Goal: Ask a question: Seek information or help from site administrators or community

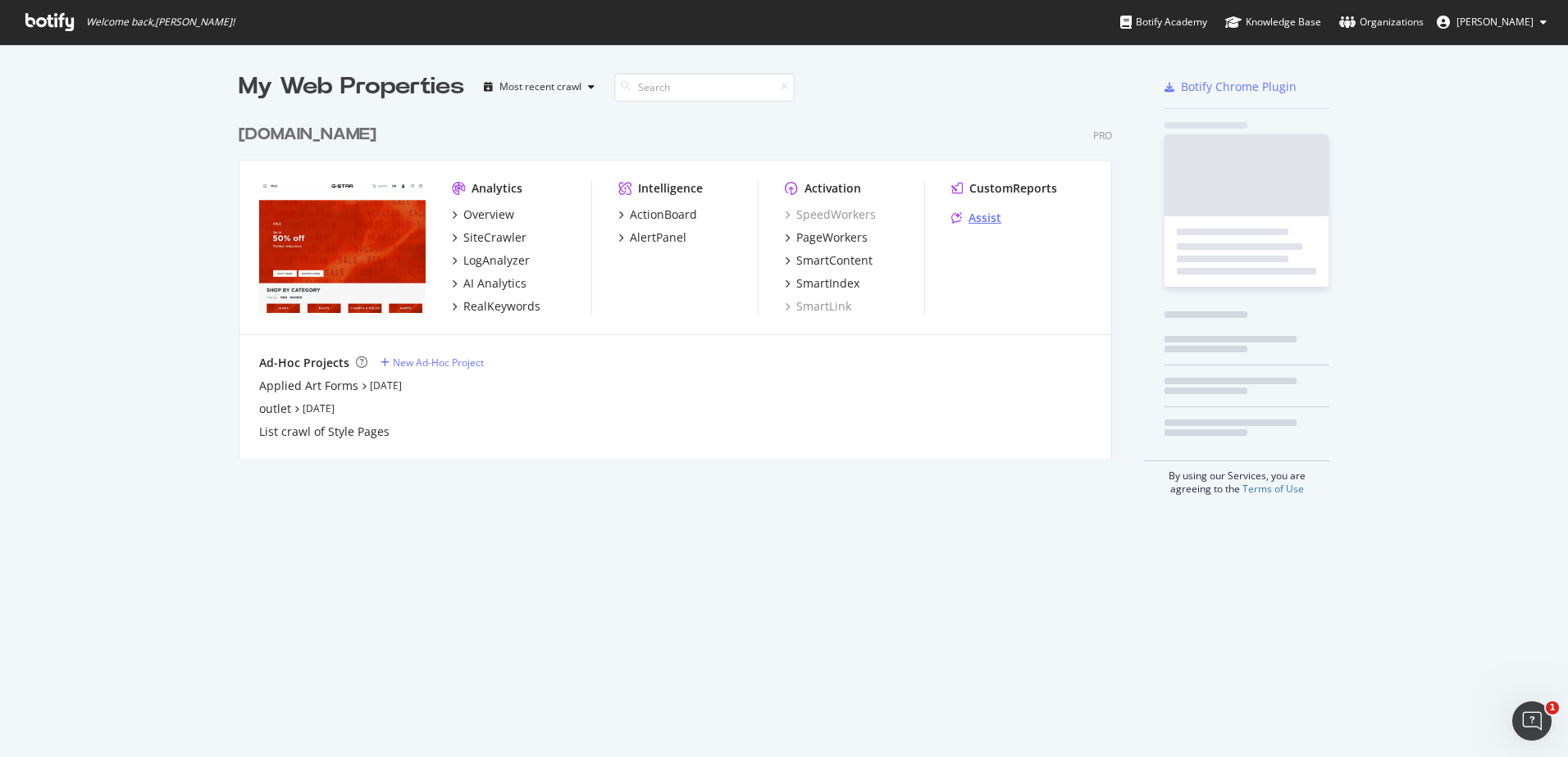
click at [969, 217] on div "Assist" at bounding box center [985, 219] width 33 height 17
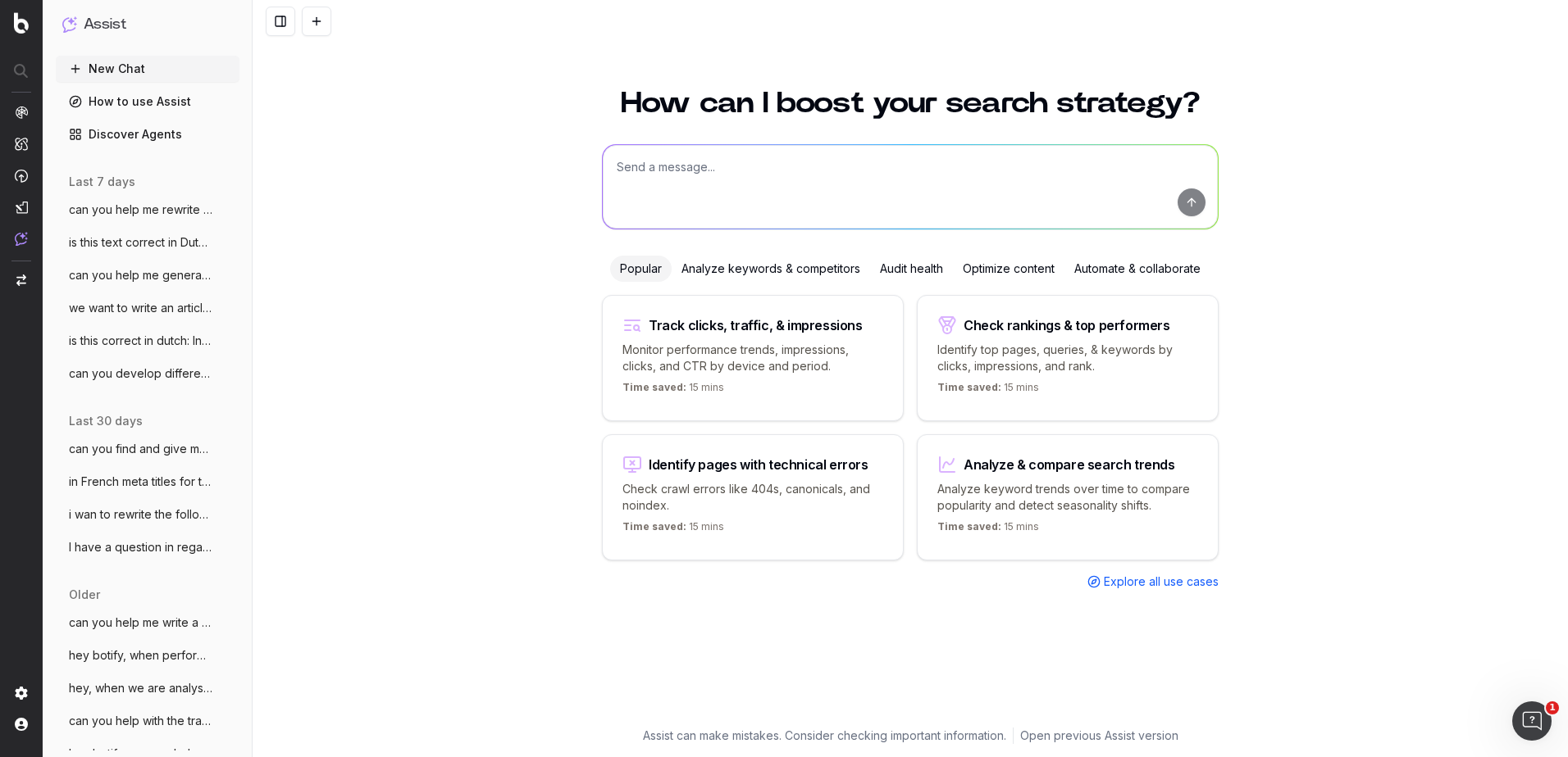
click at [784, 152] on textarea at bounding box center [910, 187] width 615 height 84
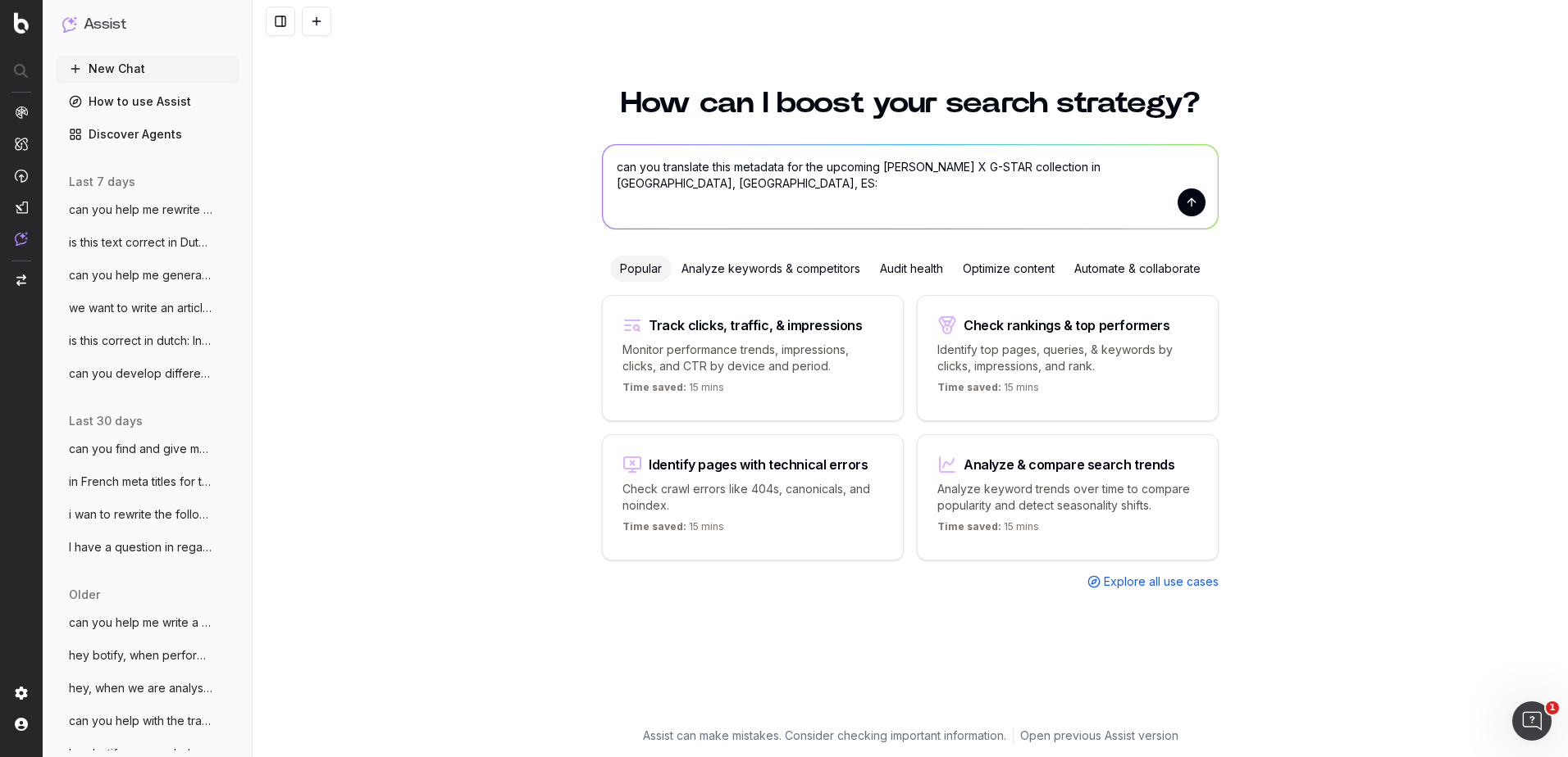
paste textarea "Title: [PERSON_NAME] x G-STAR | Jackets, Jeans & T-Shirts | G-STAR® Description…"
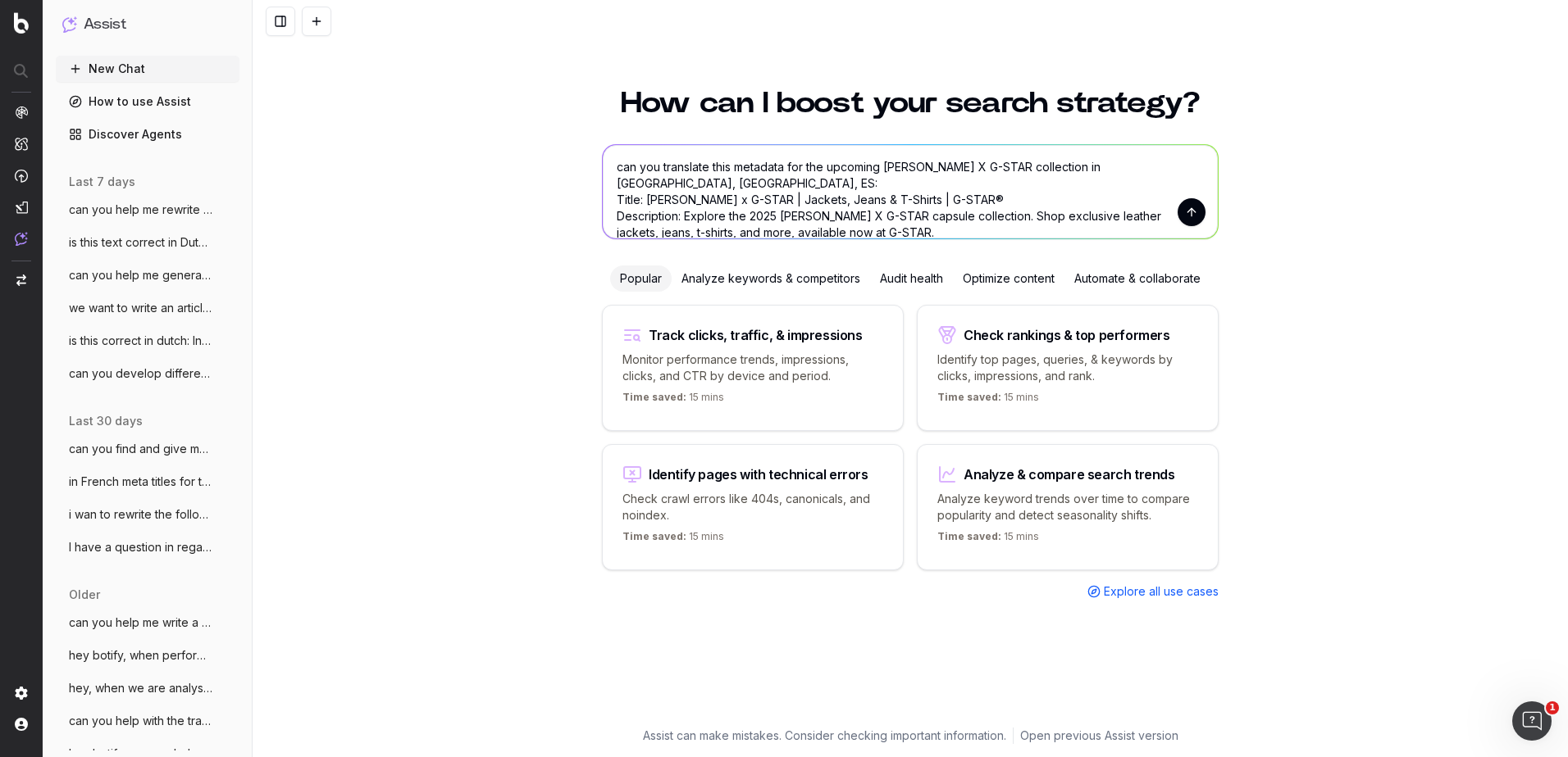
click at [661, 174] on textarea "can you translate this metadata for the upcoming [PERSON_NAME] X G-STAR collect…" at bounding box center [910, 192] width 615 height 93
click at [646, 193] on textarea "can you translate this metadata for the upcoming [PERSON_NAME] X G-STAR collect…" at bounding box center [910, 192] width 615 height 93
click at [1212, 210] on textarea "can you translate this metadata for the upcoming [PERSON_NAME] X G-STAR collect…" at bounding box center [910, 192] width 615 height 93
type textarea "can you translate this metadata for the upcoming [PERSON_NAME] X G-STAR collect…"
click at [1190, 212] on button "submit" at bounding box center [1191, 212] width 28 height 28
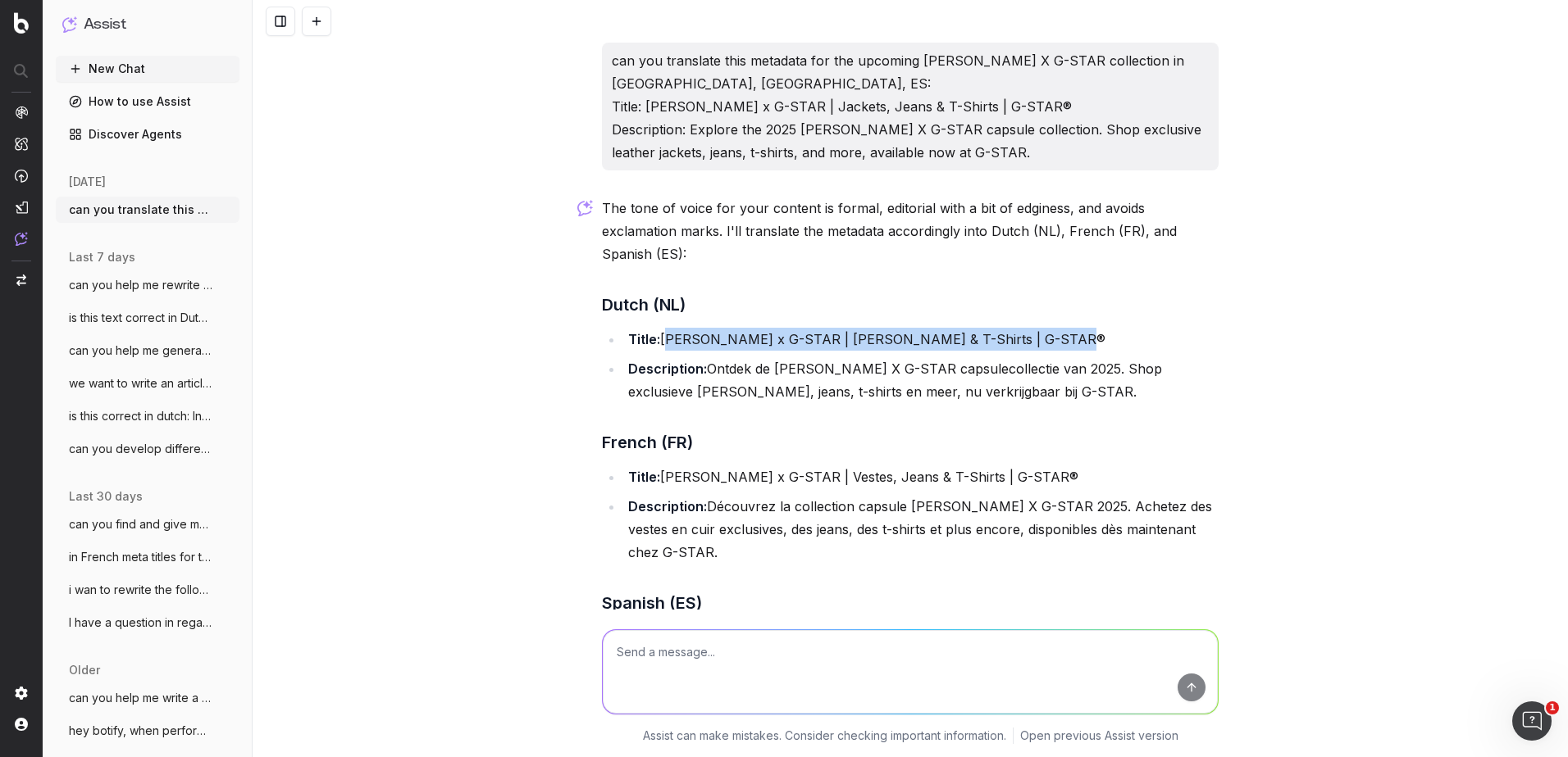
drag, startPoint x: 1055, startPoint y: 313, endPoint x: 658, endPoint y: 312, distance: 397.0
click at [658, 327] on li "Title: [PERSON_NAME] x G-STAR | [PERSON_NAME] & T-Shirts | G-STAR®" at bounding box center [921, 339] width 596 height 23
copy li "[PERSON_NAME] x G-STAR | [PERSON_NAME] & T-Shirts | G-STAR®"
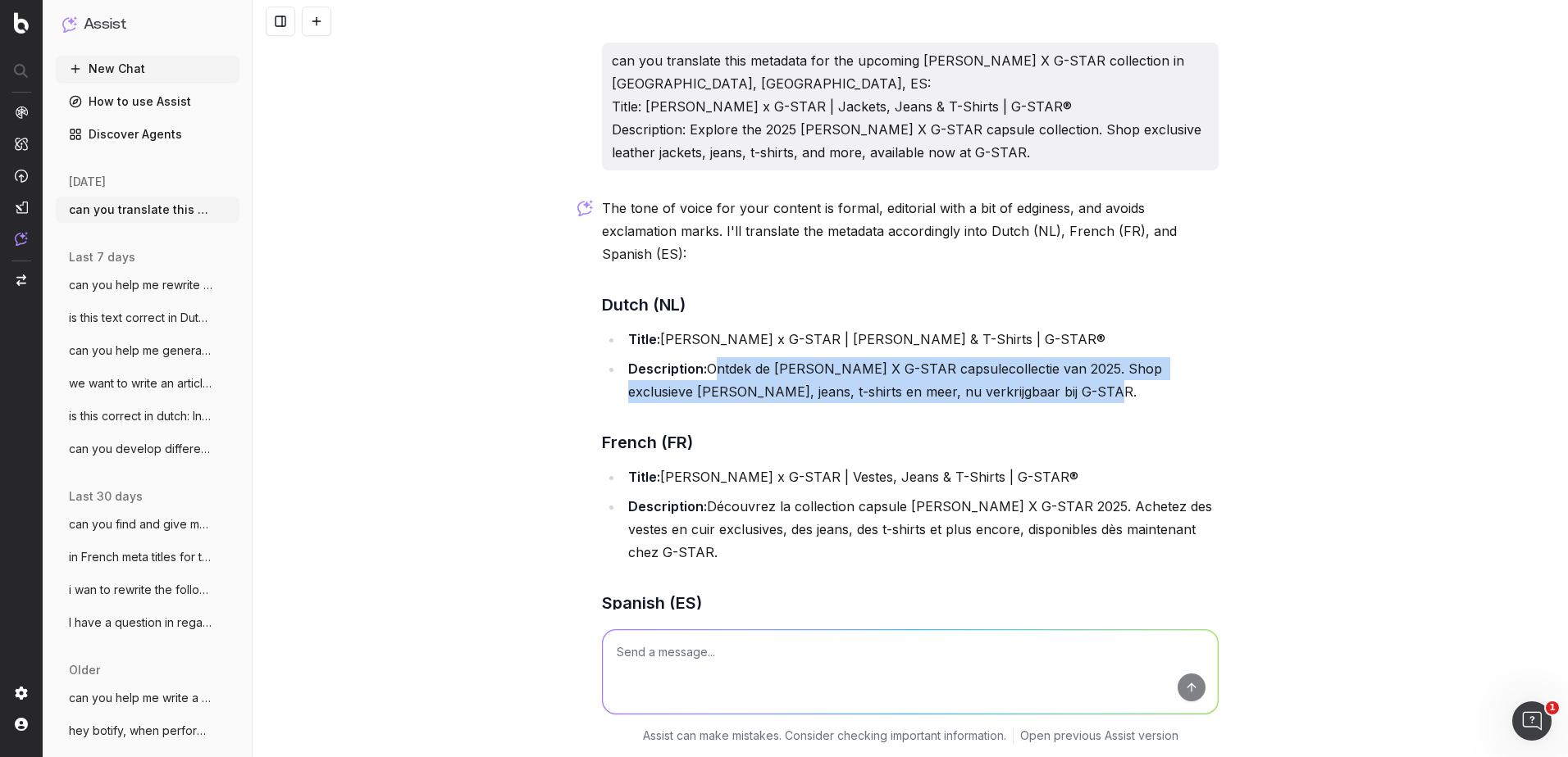
drag, startPoint x: 1020, startPoint y: 366, endPoint x: 704, endPoint y: 341, distance: 317.0
click at [704, 357] on li "Description: Ontdek de [PERSON_NAME] X G-STAR capsulecollectie van 2025. Shop e…" at bounding box center [921, 379] width 596 height 46
copy li "Ontdek de [PERSON_NAME] X G-STAR capsulecollectie van 2025. Shop exclusieve [PE…"
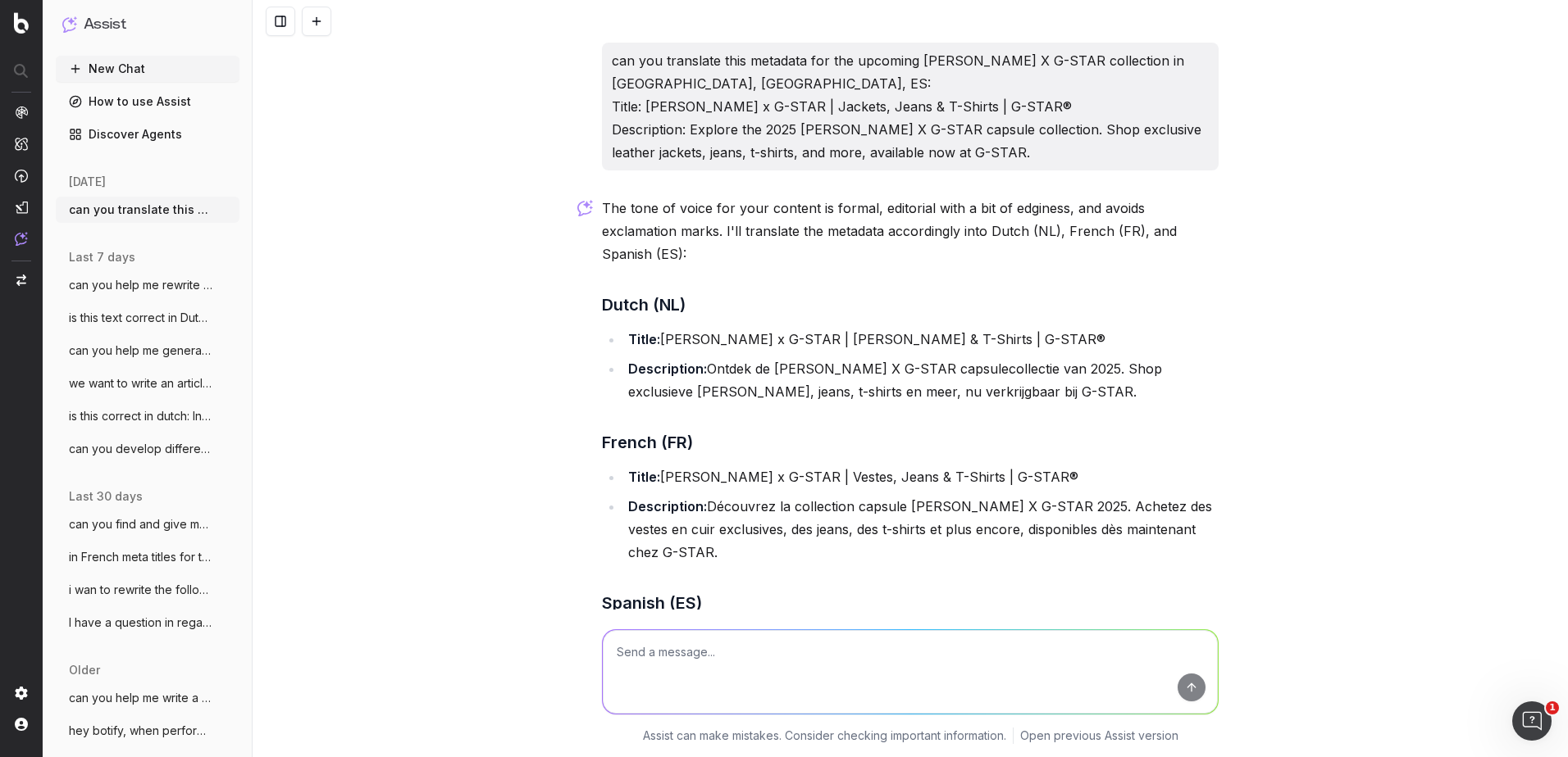
click at [1052, 100] on p "can you translate this metadata for the upcoming [PERSON_NAME] X G-STAR collect…" at bounding box center [910, 106] width 597 height 114
drag, startPoint x: 1046, startPoint y: 107, endPoint x: 642, endPoint y: 110, distance: 404.0
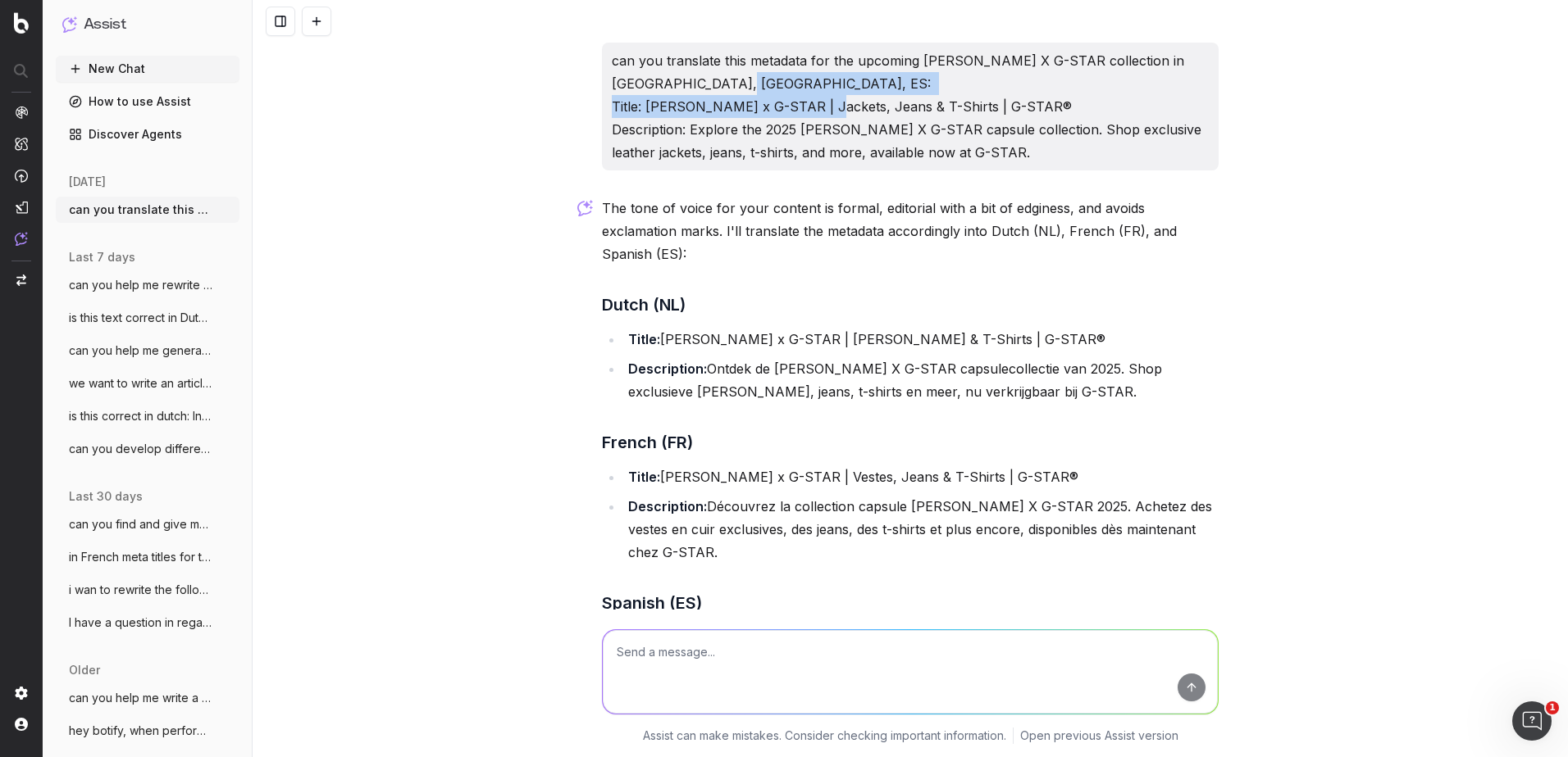
click at [642, 110] on p "can you translate this metadata for the upcoming [PERSON_NAME] X G-STAR collect…" at bounding box center [910, 106] width 597 height 114
copy p "[PERSON_NAME] x G-STAR | Jackets, Jeans & T-Shirts | G-STAR®"
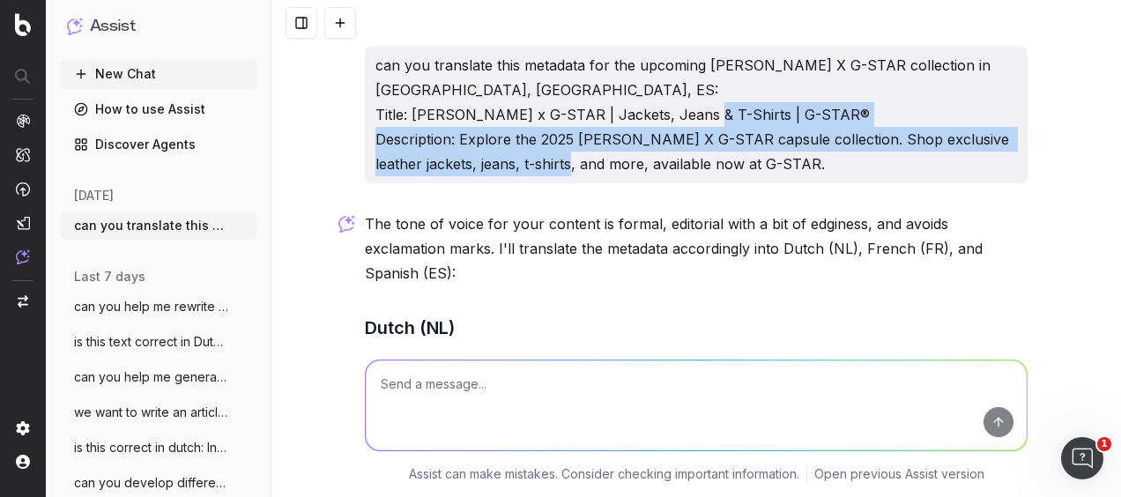
drag, startPoint x: 839, startPoint y: 174, endPoint x: 456, endPoint y: 137, distance: 384.2
click at [456, 137] on p "can you translate this metadata for the upcoming [PERSON_NAME] X G-STAR collect…" at bounding box center [696, 114] width 642 height 123
copy p "Explore the 2025 [PERSON_NAME] X G-STAR capsule collection. Shop exclusive leat…"
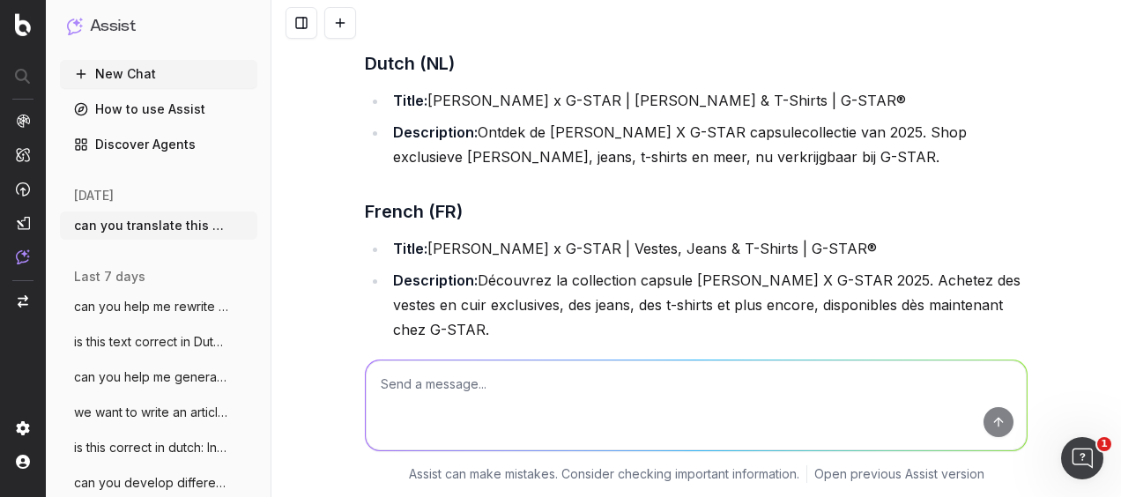
scroll to position [352, 0]
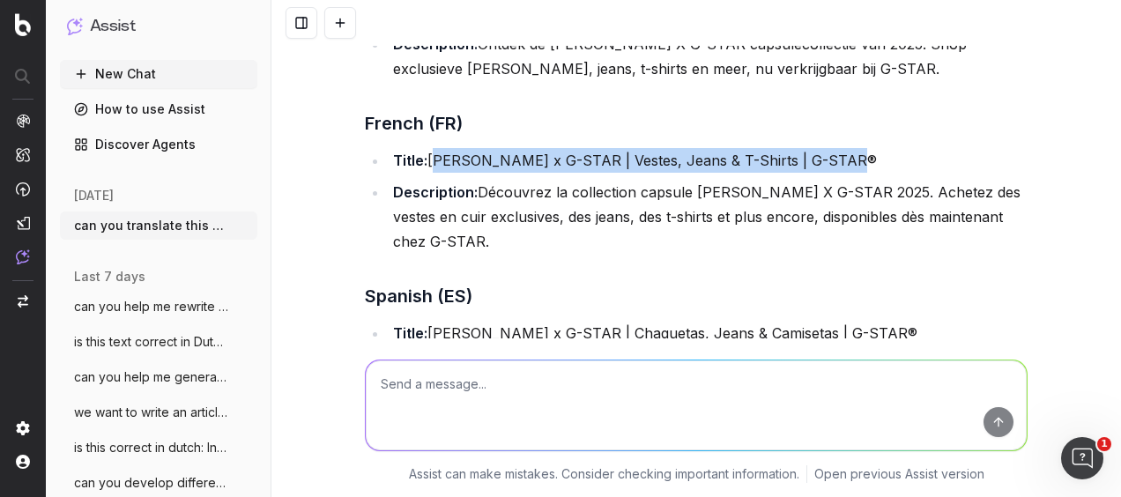
drag, startPoint x: 850, startPoint y: 128, endPoint x: 428, endPoint y: 136, distance: 421.3
click at [428, 148] on li "Title: [PERSON_NAME] x G-STAR | Vestes, Jeans & T-Shirts | G-STAR®" at bounding box center [708, 160] width 640 height 25
copy li "[PERSON_NAME] x G-STAR | Vestes, Jeans & T-Shirts | G-STAR®"
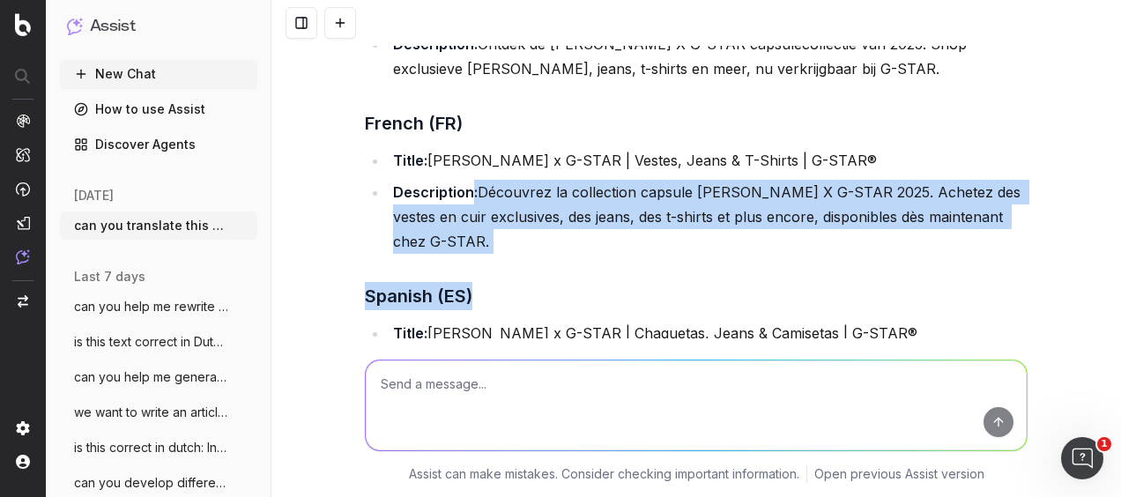
drag, startPoint x: 493, startPoint y: 233, endPoint x: 462, endPoint y: 157, distance: 82.2
click at [462, 157] on div "The tone of voice for your content is formal, editorial with a bit of edginess,…" at bounding box center [696, 206] width 663 height 694
click at [500, 233] on div "The tone of voice for your content is formal, editorial with a bit of edginess,…" at bounding box center [696, 206] width 663 height 694
drag, startPoint x: 488, startPoint y: 210, endPoint x: 474, endPoint y: 150, distance: 61.6
click at [474, 150] on ul "Title: [PERSON_NAME] x G-STAR | Vestes, Jeans & T-Shirts | G-STAR® Description:…" at bounding box center [696, 201] width 663 height 106
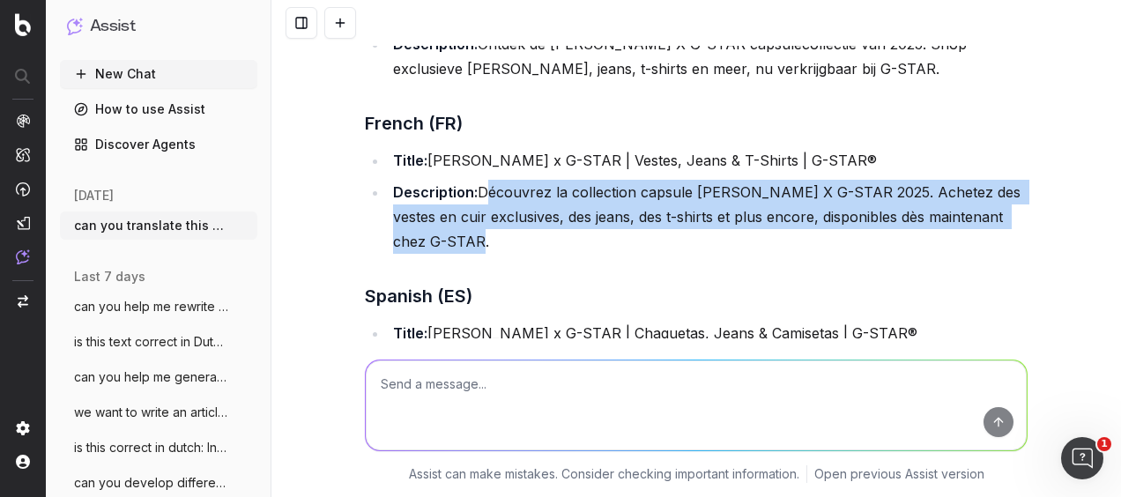
copy li "Découvrez la collection capsule [PERSON_NAME] X G-STAR 2025. Achetez des vestes…"
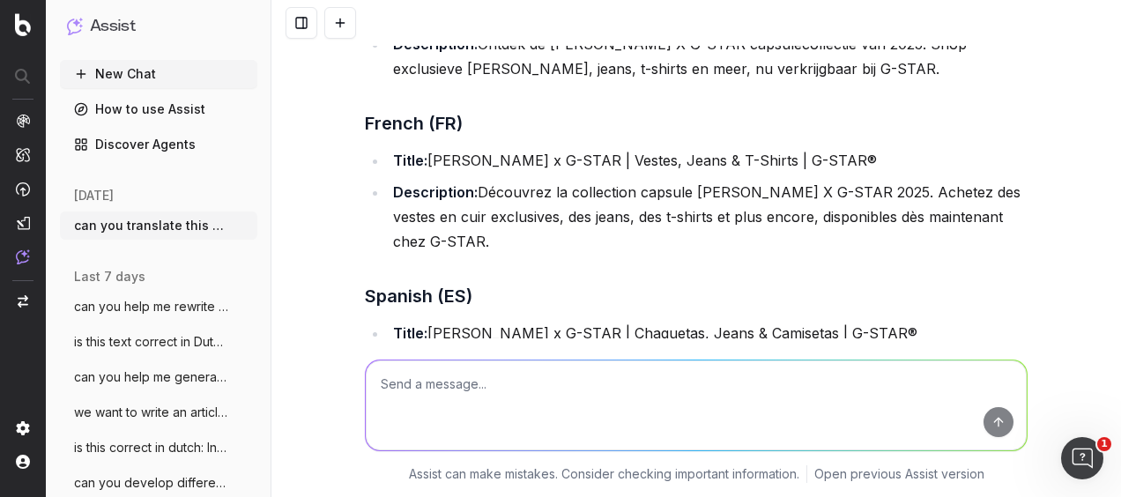
click at [522, 412] on textarea at bounding box center [696, 405] width 661 height 90
type textarea "make the french one under 155 characters"
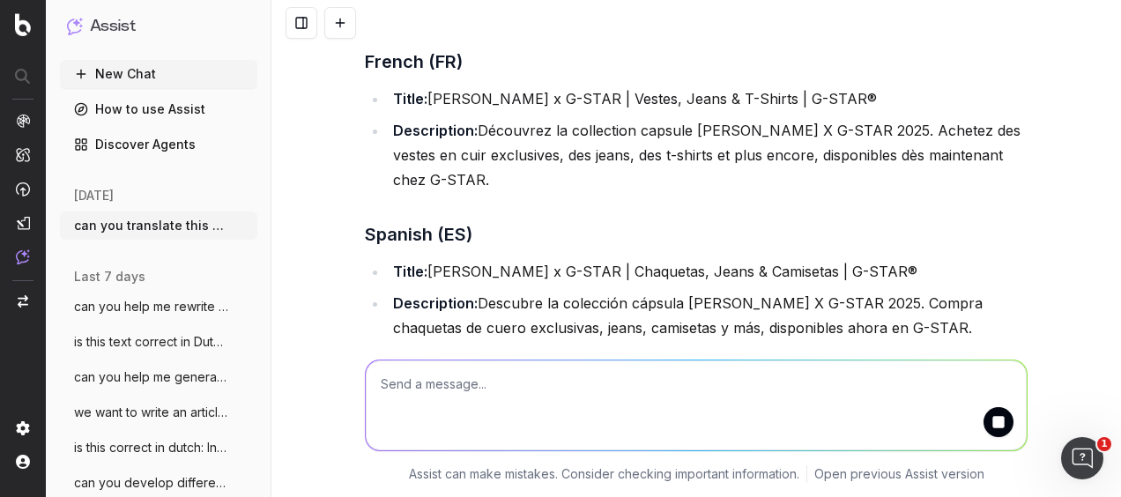
scroll to position [441, 0]
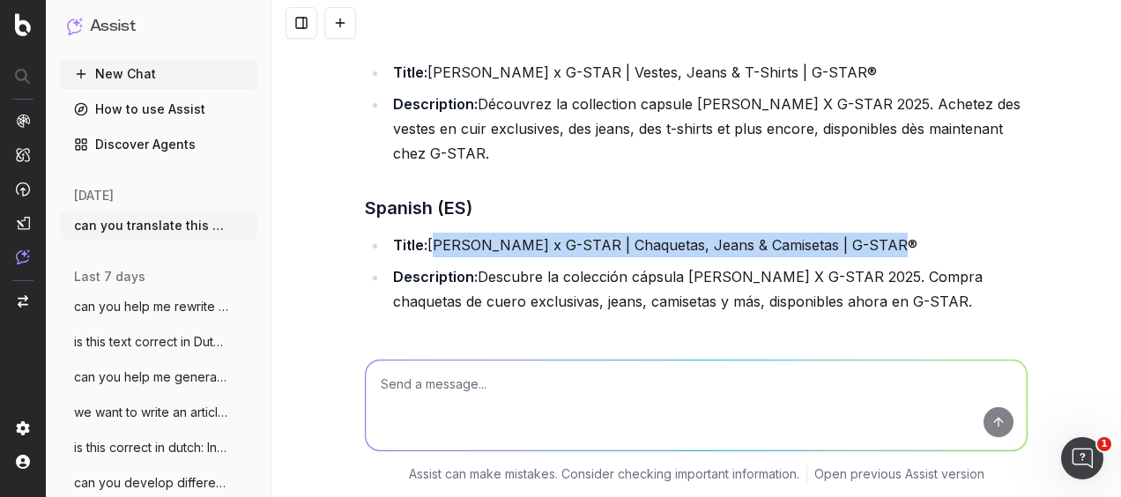
drag, startPoint x: 897, startPoint y: 221, endPoint x: 425, endPoint y: 212, distance: 472.4
click at [425, 233] on li "Title: [PERSON_NAME] x G-STAR | Chaquetas, [PERSON_NAME] & [PERSON_NAME] | G-ST…" at bounding box center [708, 245] width 640 height 25
copy li "[PERSON_NAME] x G-STAR | Chaquetas, Jeans & Camisetas | G-STAR®"
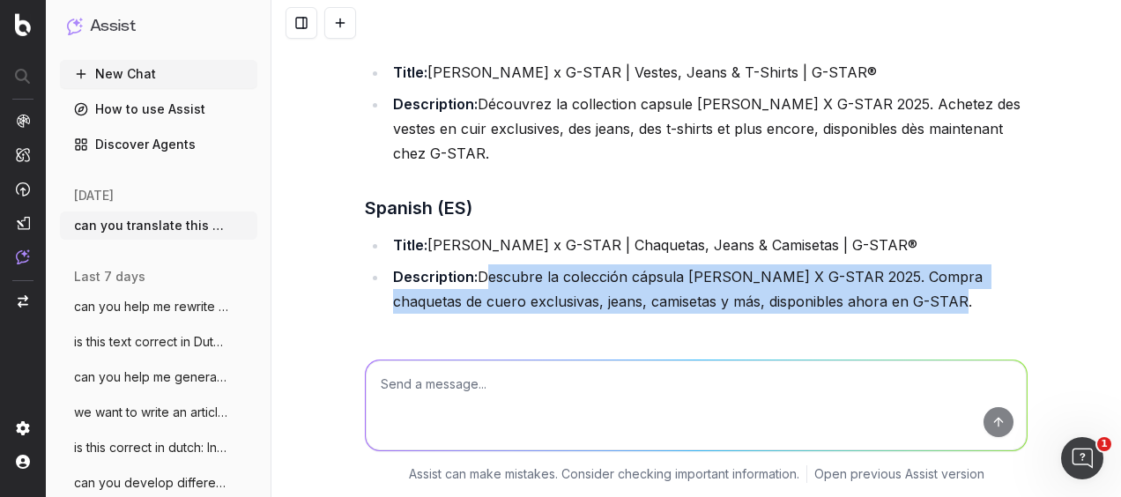
drag, startPoint x: 914, startPoint y: 267, endPoint x: 473, endPoint y: 259, distance: 440.7
click at [473, 264] on li "Description: Descubre la colección cápsula [PERSON_NAME] X G-STAR 2025. Compra …" at bounding box center [708, 288] width 640 height 49
copy li "Descubre la colección cápsula [PERSON_NAME] X G-STAR 2025. Compra chaquetas de …"
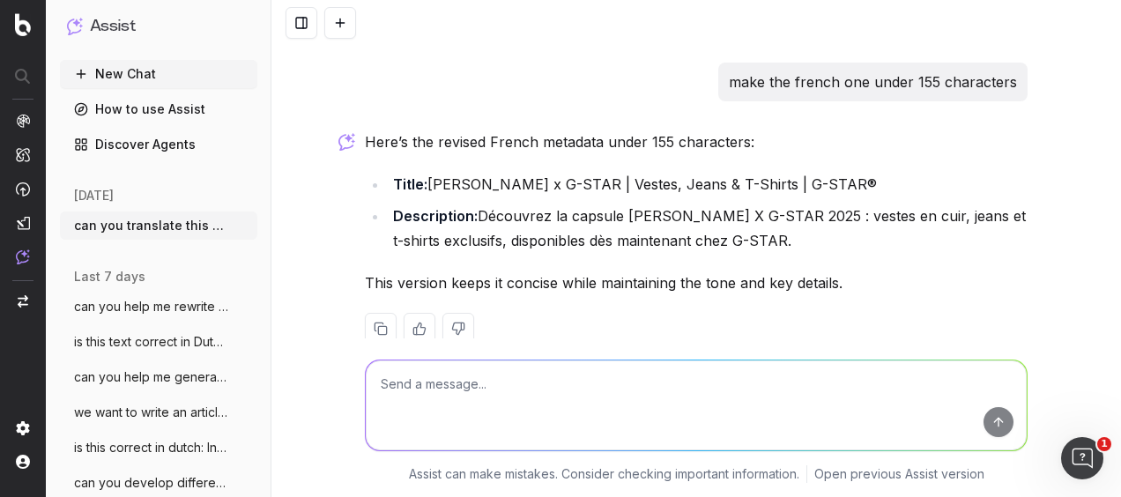
scroll to position [853, 0]
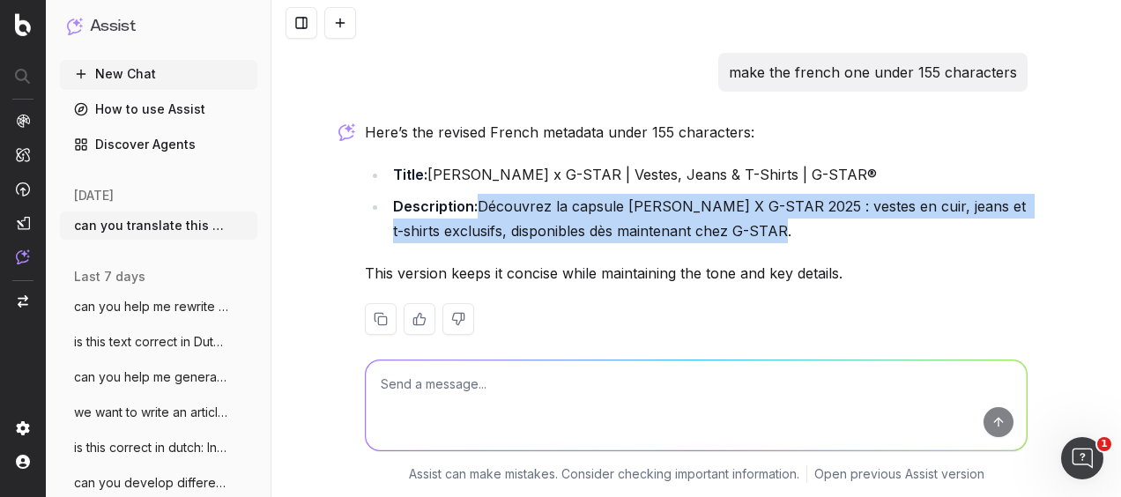
drag, startPoint x: 783, startPoint y: 204, endPoint x: 467, endPoint y: 171, distance: 318.1
click at [467, 194] on li "Description: Découvrez la capsule [PERSON_NAME] X G-STAR 2025 : vestes en cuir,…" at bounding box center [708, 218] width 640 height 49
copy li "Découvrez la capsule [PERSON_NAME] X G-STAR 2025 : vestes en cuir, jeans et t-s…"
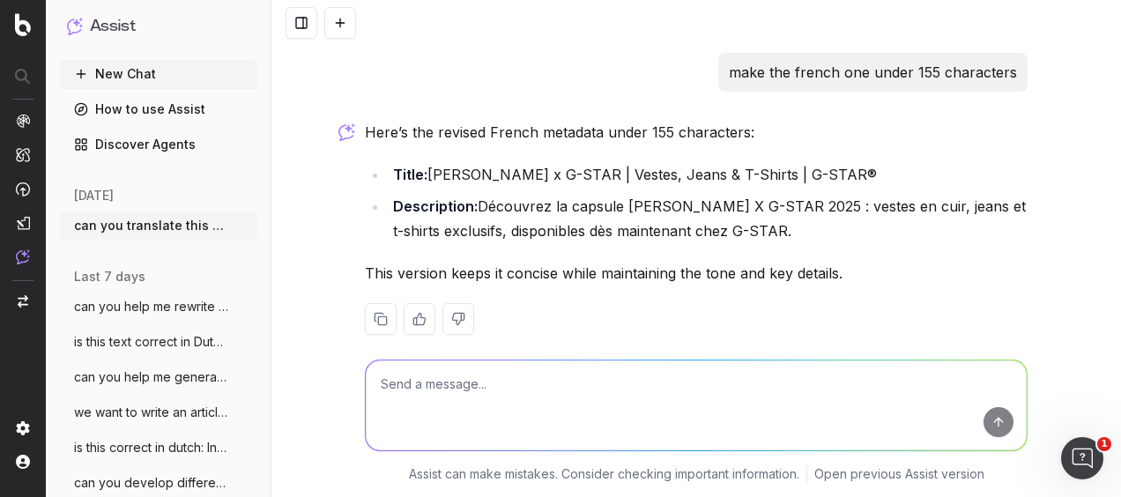
click at [411, 397] on textarea at bounding box center [696, 405] width 661 height 90
type textarea "shorten the spanish title and description as well"
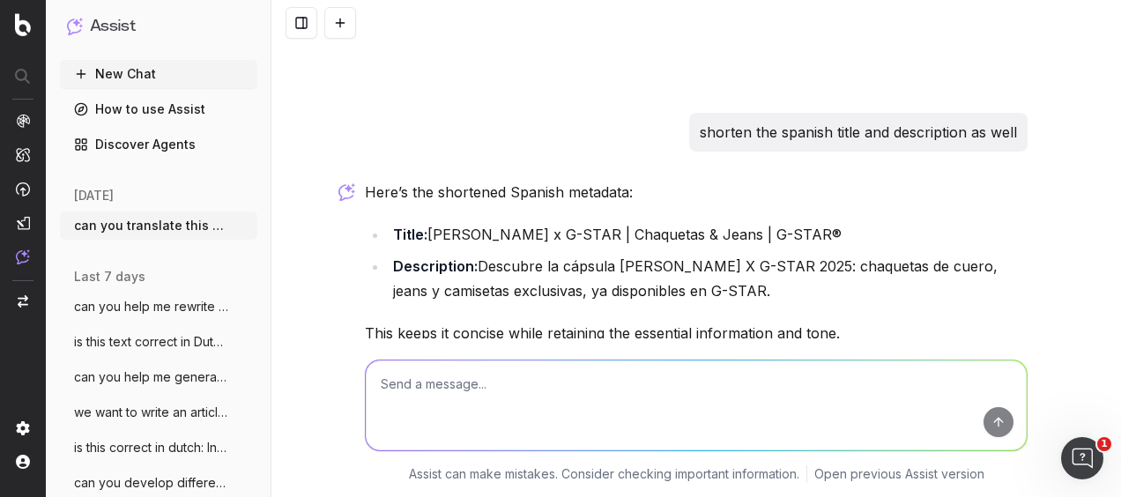
scroll to position [1163, 0]
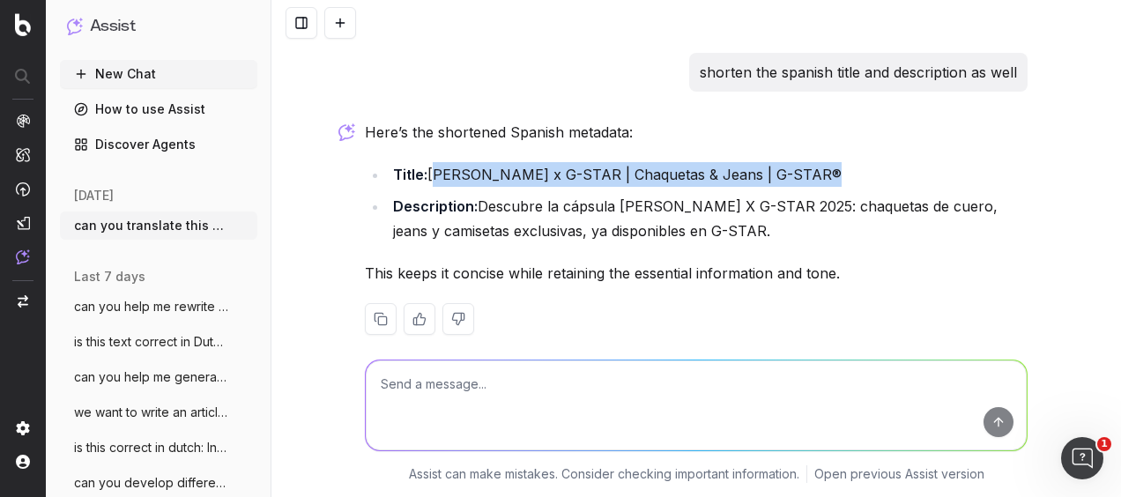
drag, startPoint x: 804, startPoint y: 153, endPoint x: 424, endPoint y: 160, distance: 379.9
click at [424, 162] on li "Title: [PERSON_NAME] x G-STAR | [PERSON_NAME] & Jeans | G-STAR®" at bounding box center [708, 174] width 640 height 25
copy li "[PERSON_NAME] x G-STAR | Chaquetas & Jeans | G-STAR®"
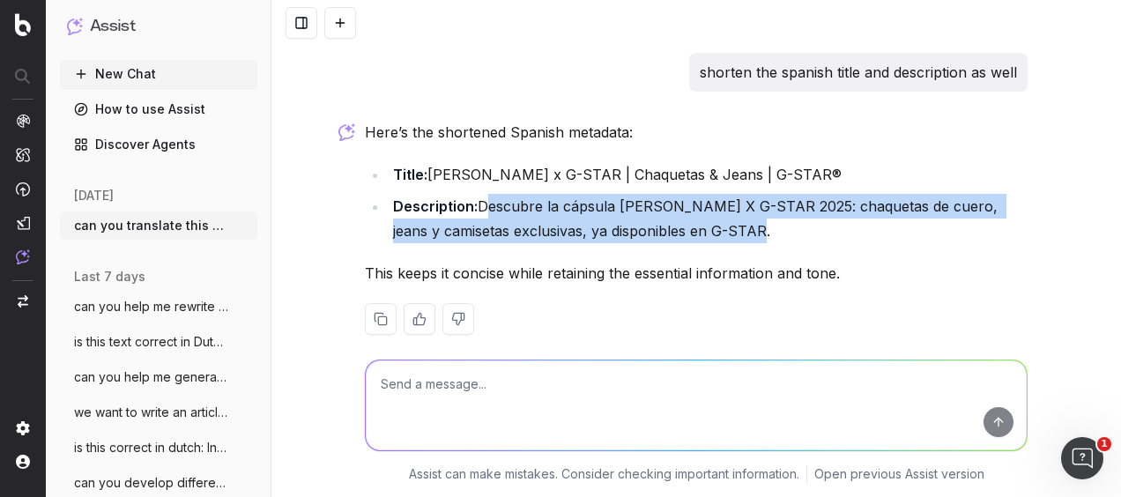
drag, startPoint x: 765, startPoint y: 208, endPoint x: 474, endPoint y: 177, distance: 292.4
click at [474, 194] on li "Description: Descubre la cápsula [PERSON_NAME] X G-STAR 2025: chaquetas de cuer…" at bounding box center [708, 218] width 640 height 49
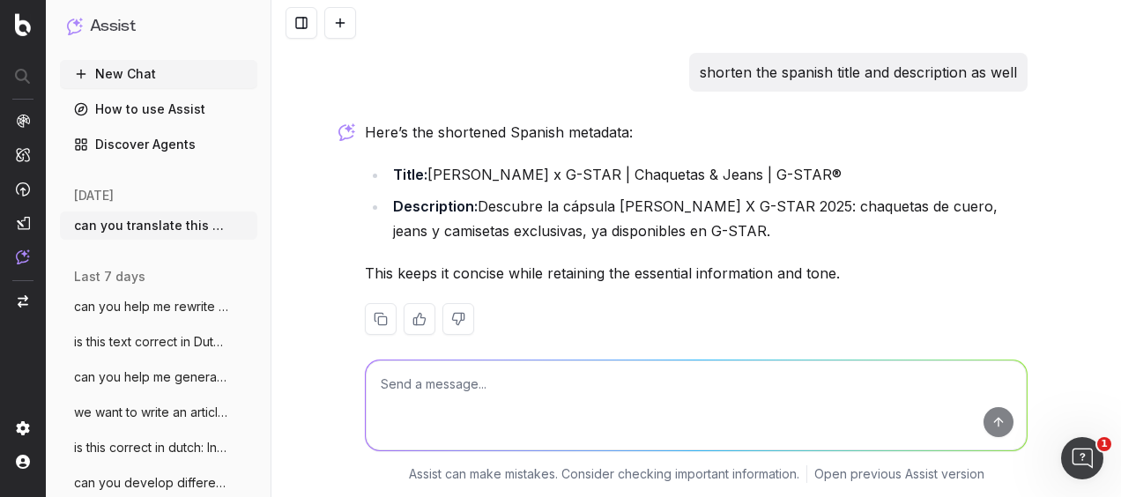
click at [393, 384] on textarea at bounding box center [696, 405] width 661 height 90
type textarea "should the x be capitalized or not"
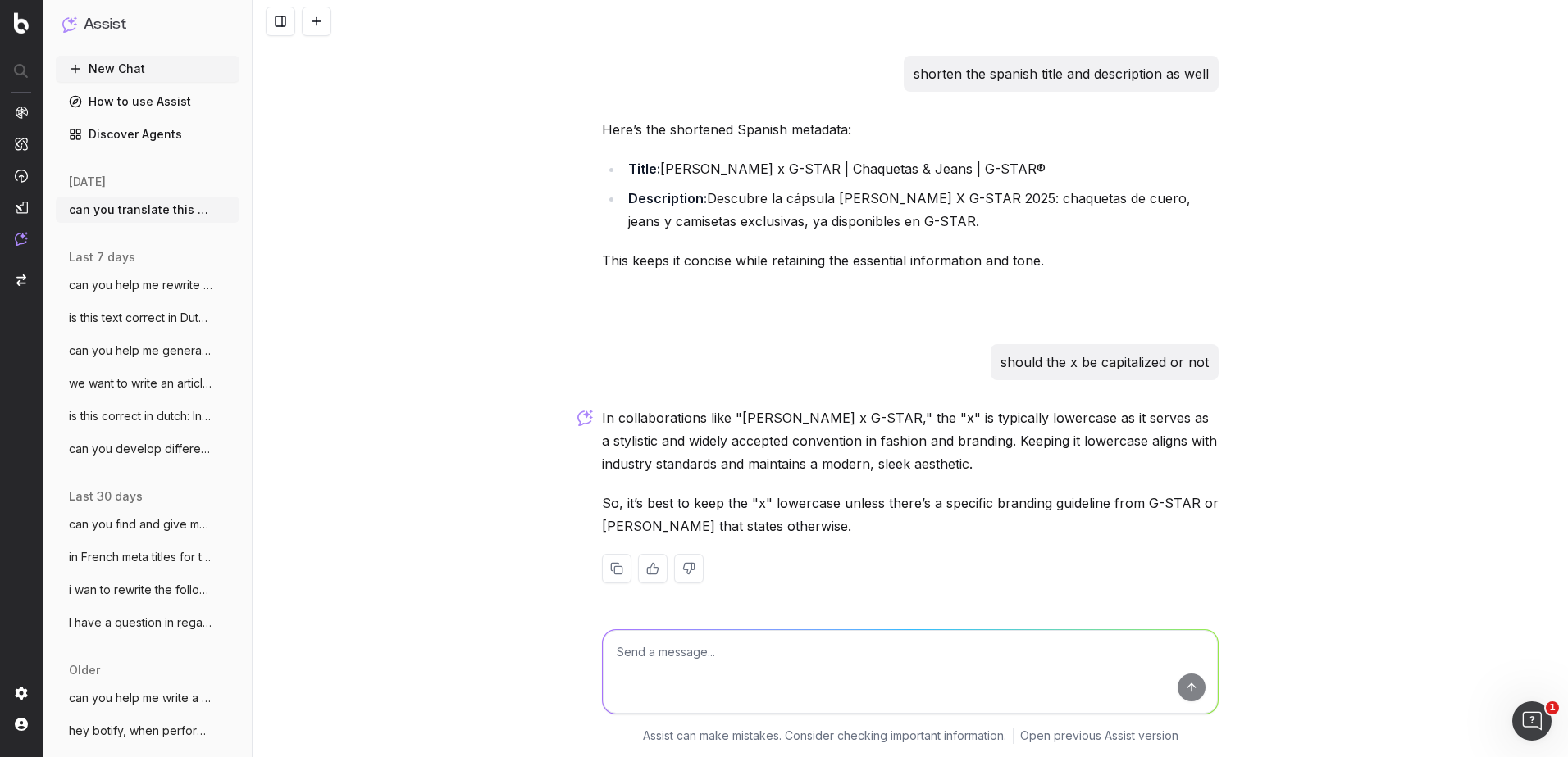
scroll to position [1053, 0]
